Goal: Task Accomplishment & Management: Complete application form

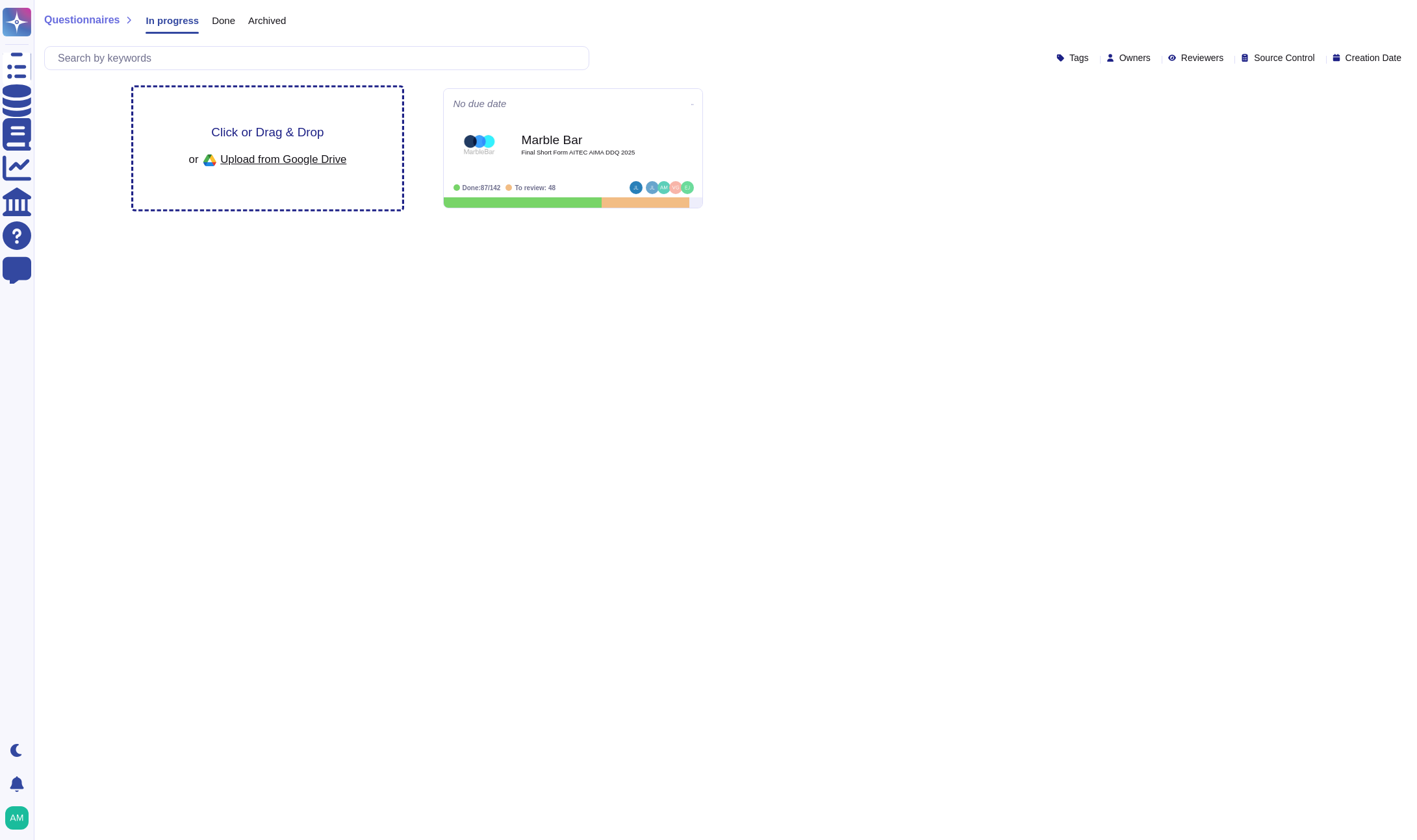
click at [246, 154] on span "Upload from Google Drive" at bounding box center [283, 159] width 126 height 11
click at [315, 163] on span "Upload from Google Drive" at bounding box center [283, 159] width 126 height 11
click at [327, 140] on div "Click or Drag & Drop or Upload from Google Drive" at bounding box center [267, 148] width 158 height 45
click at [304, 160] on span "Upload from Google Drive" at bounding box center [283, 159] width 126 height 11
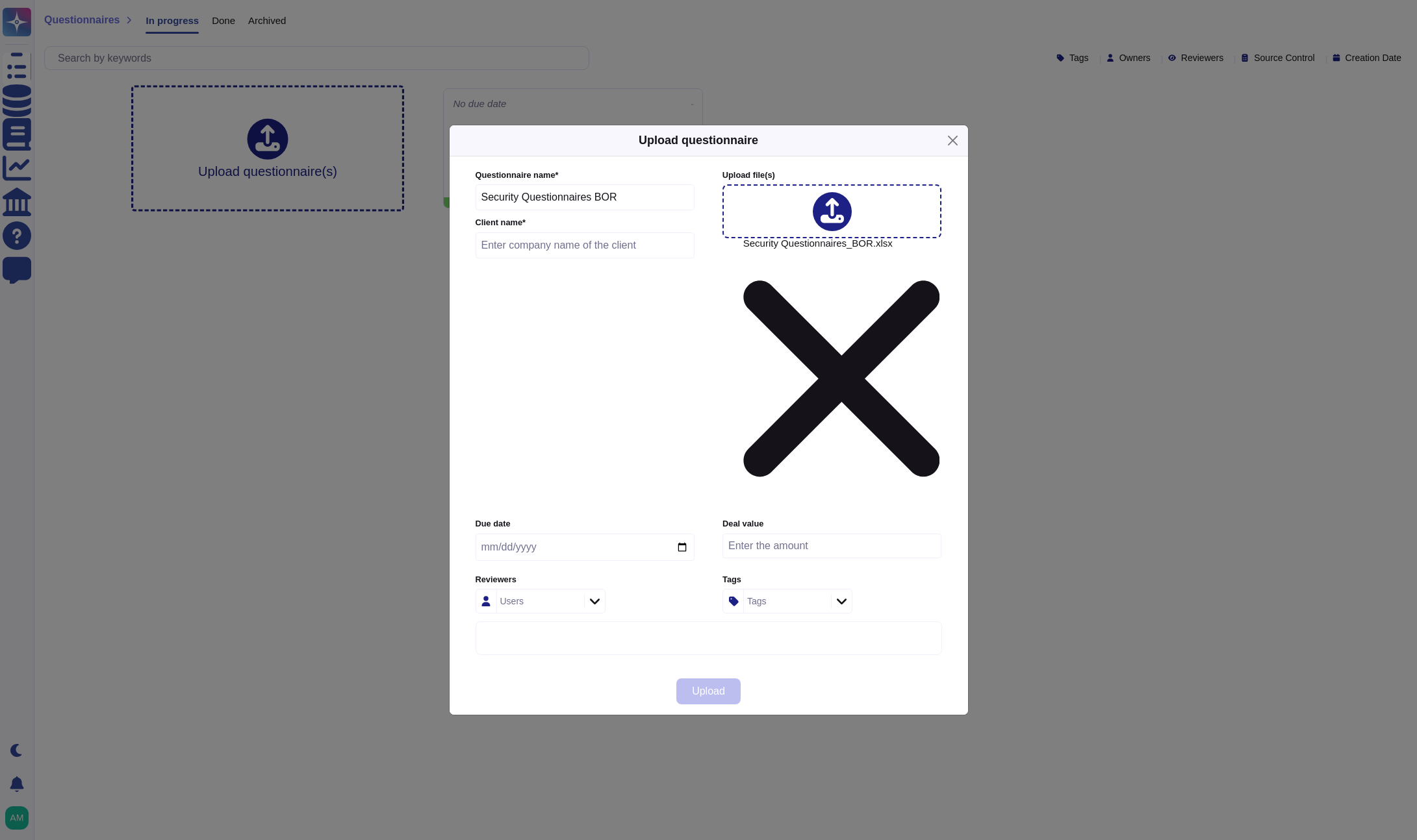
click at [574, 259] on input "text" at bounding box center [585, 244] width 220 height 26
type input "AXA"
click at [552, 534] on input "date" at bounding box center [585, 547] width 219 height 27
type input "2025-09-22"
click at [589, 595] on div at bounding box center [595, 602] width 21 height 14
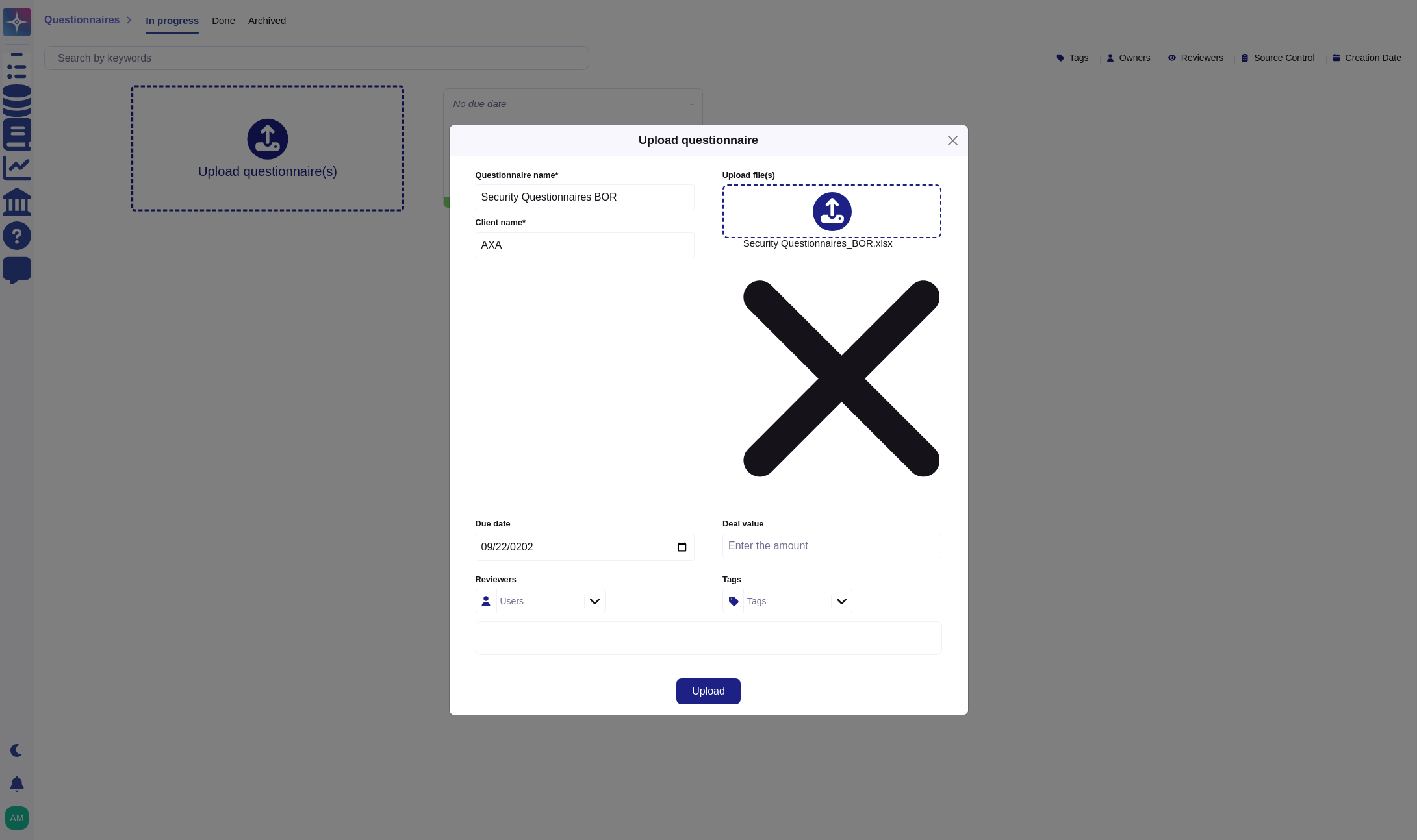
click at [643, 574] on div "Reviewers Users" at bounding box center [585, 595] width 219 height 41
click at [695, 686] on span "Upload" at bounding box center [709, 692] width 34 height 11
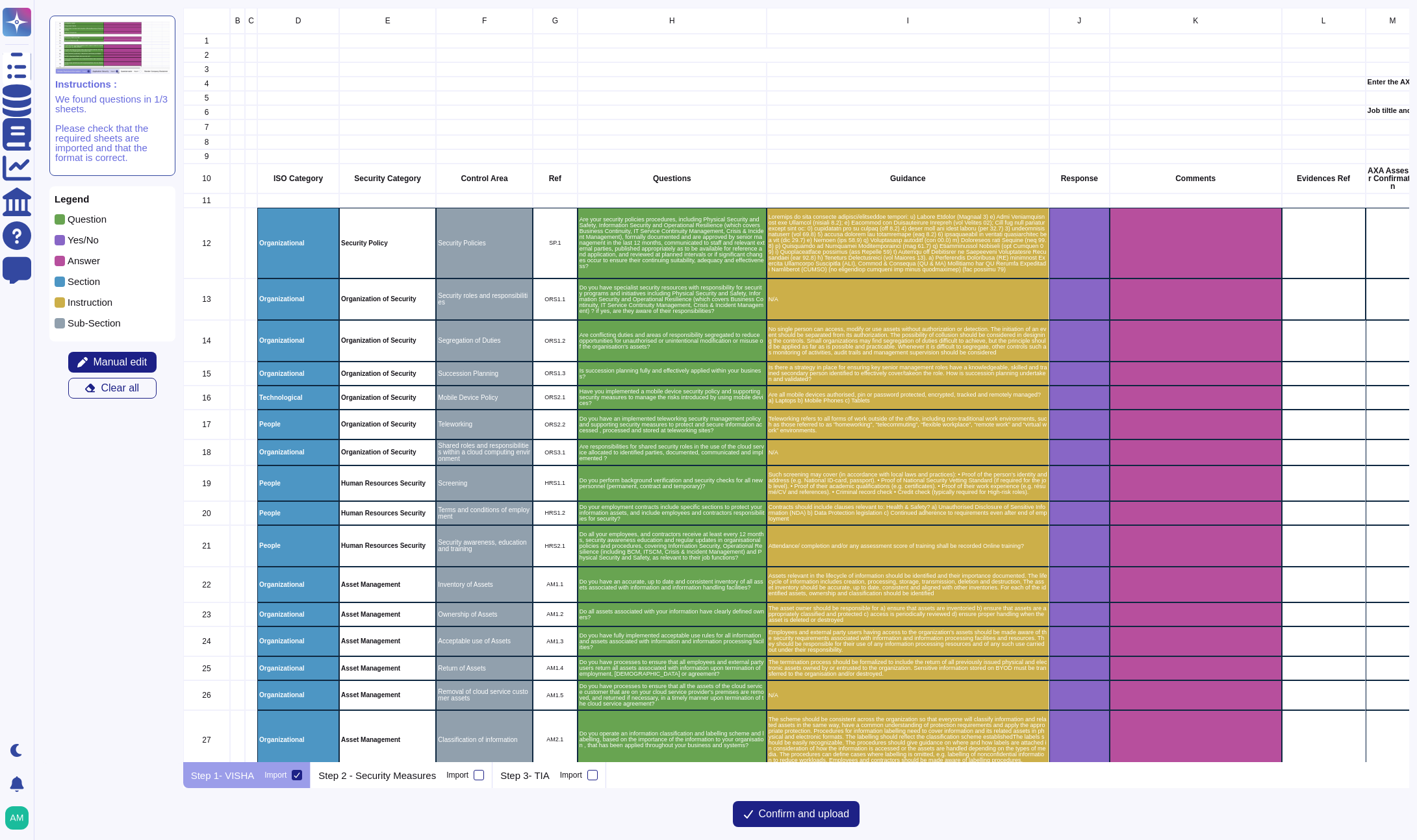
scroll to position [745, 1217]
click at [1098, 247] on div "grid" at bounding box center [1079, 243] width 60 height 71
click at [1106, 265] on icon "grid" at bounding box center [1252, 410] width 291 height 291
click at [1106, 244] on icon "grid" at bounding box center [1106, 244] width 0 height 0
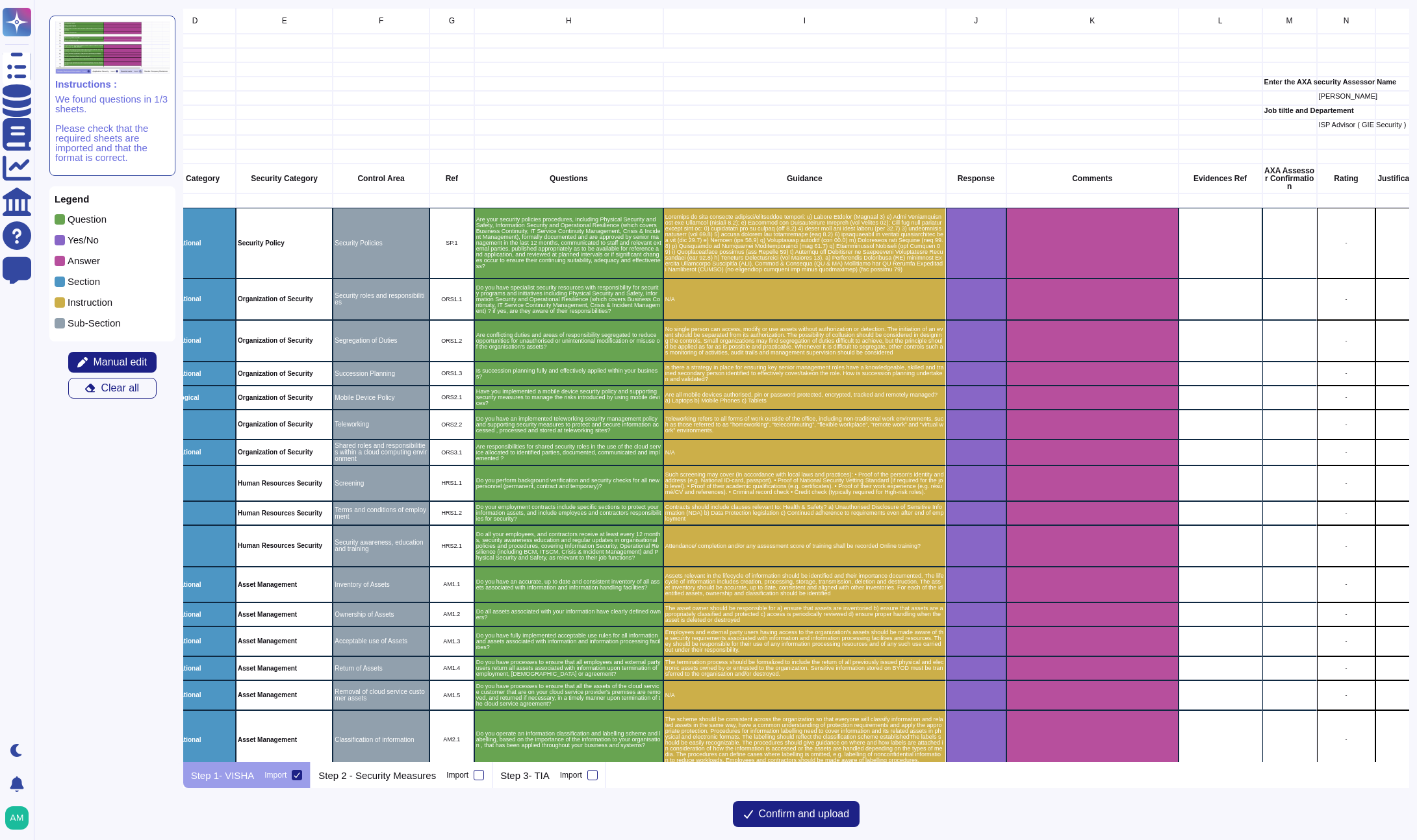
scroll to position [0, 0]
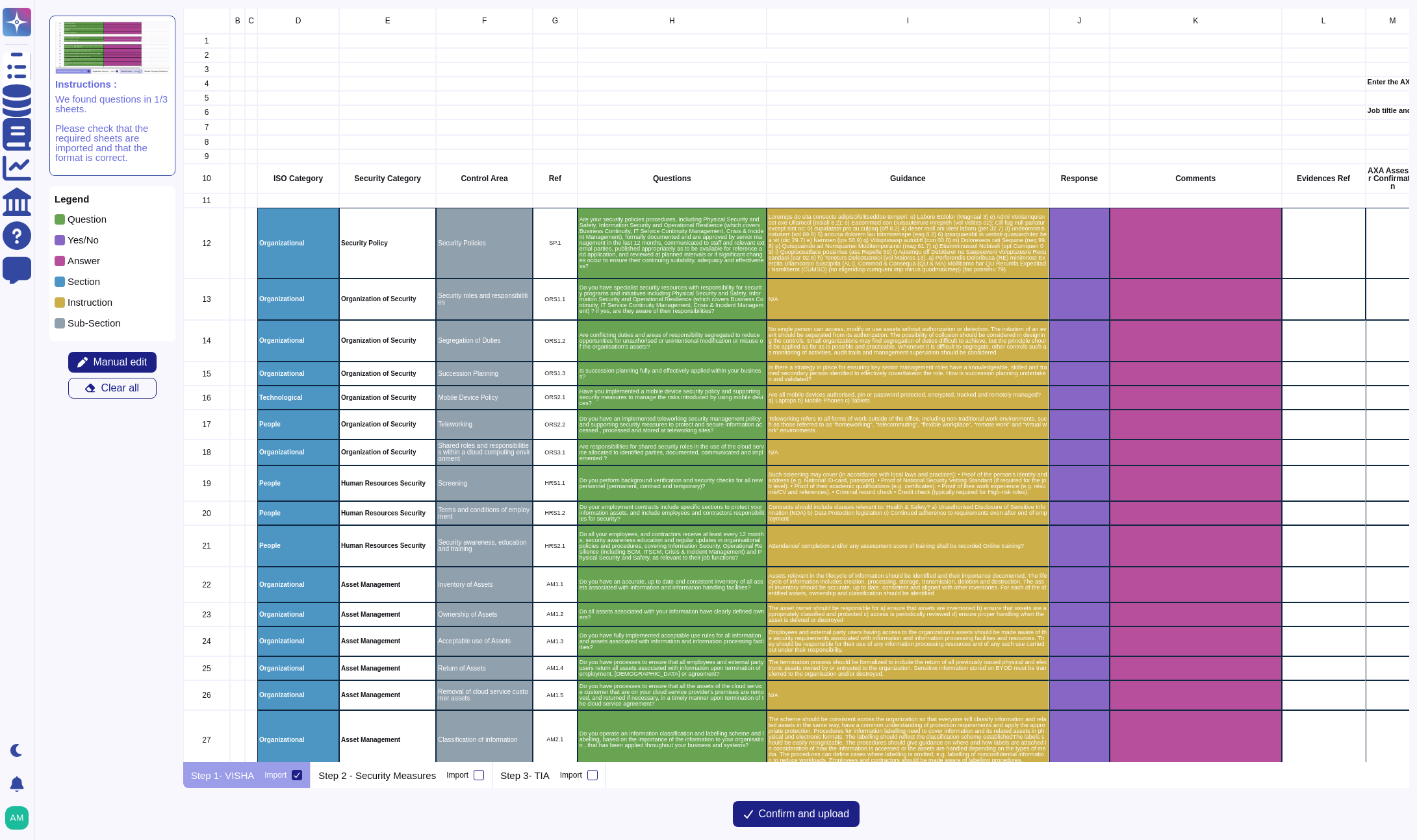
click at [1106, 265] on icon "grid" at bounding box center [1252, 410] width 291 height 291
click at [759, 812] on span "Confirm and upload" at bounding box center [804, 814] width 91 height 11
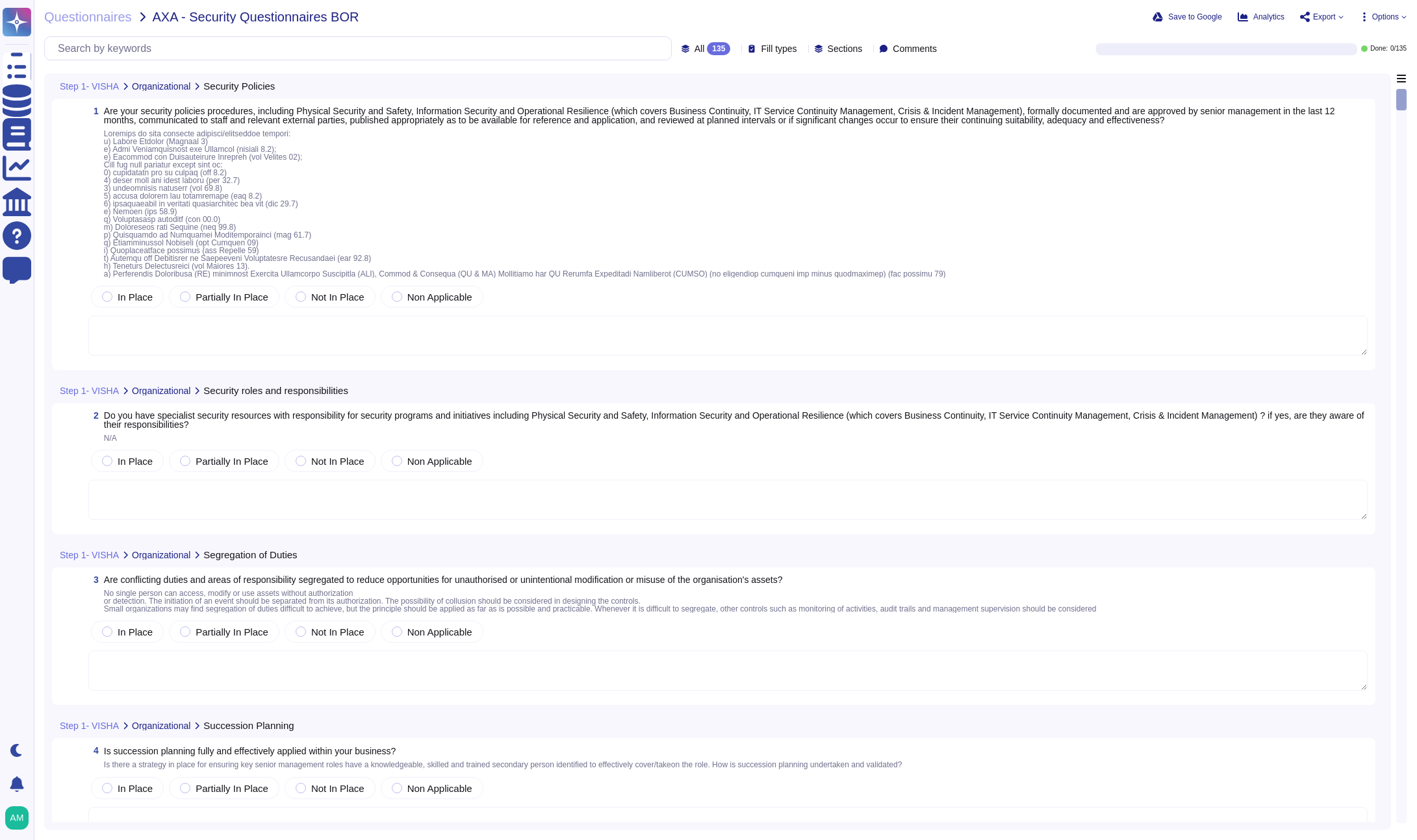
click at [197, 20] on span "AXA - Security Questionnaires BOR" at bounding box center [256, 17] width 207 height 13
click at [1388, 11] on div "Save to Google Analytics Export Options" at bounding box center [1147, 17] width 518 height 13
click at [1383, 14] on span "Options" at bounding box center [1385, 17] width 26 height 8
click at [1364, 34] on p "Autofill" at bounding box center [1379, 53] width 31 height 41
click at [1386, 16] on span "Options" at bounding box center [1385, 17] width 26 height 8
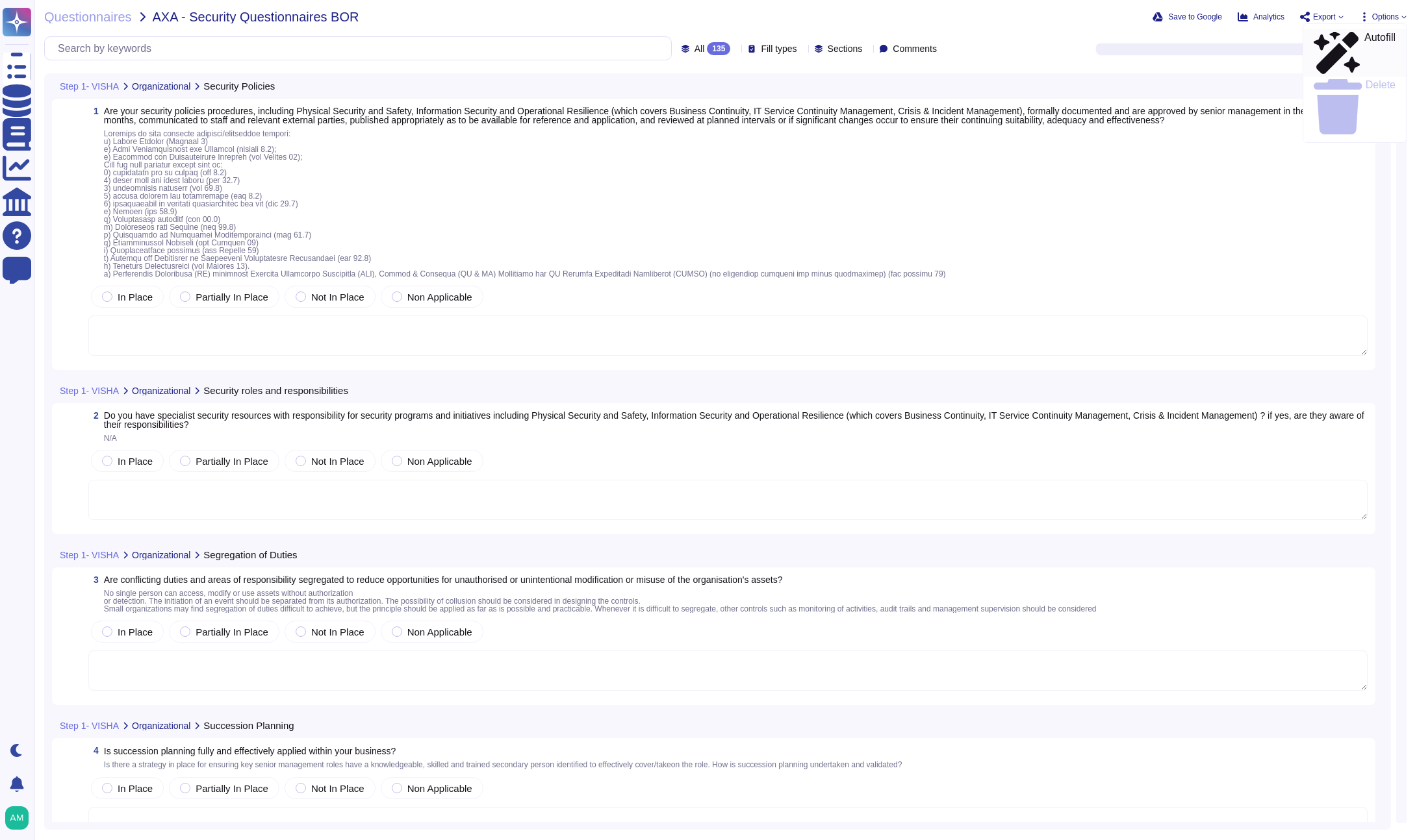
click at [1364, 34] on p "Autofill" at bounding box center [1379, 53] width 31 height 41
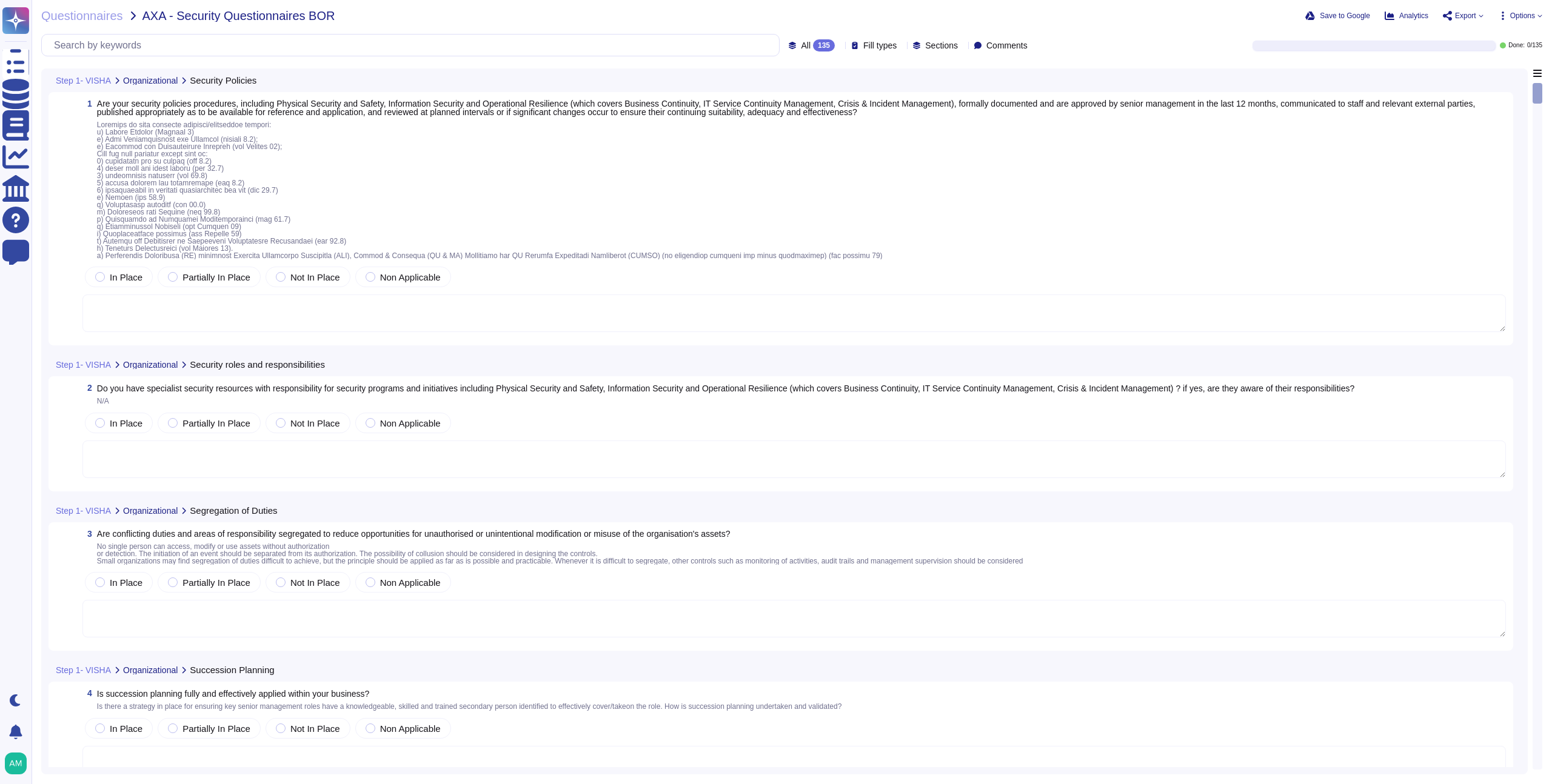
click at [1321, 6] on div "Questionnaires AXA - Security Questionnaires BOR Save to Google Analytics Expor…" at bounding box center [792, 392] width 1521 height 784
click at [1321, 21] on div "Save to Google Analytics Export Options Autofill Delete" at bounding box center [1242, 16] width 599 height 12
click at [1321, 12] on span "Options" at bounding box center [1522, 16] width 25 height 7
click at [1321, 30] on p "Autofill" at bounding box center [1517, 49] width 29 height 39
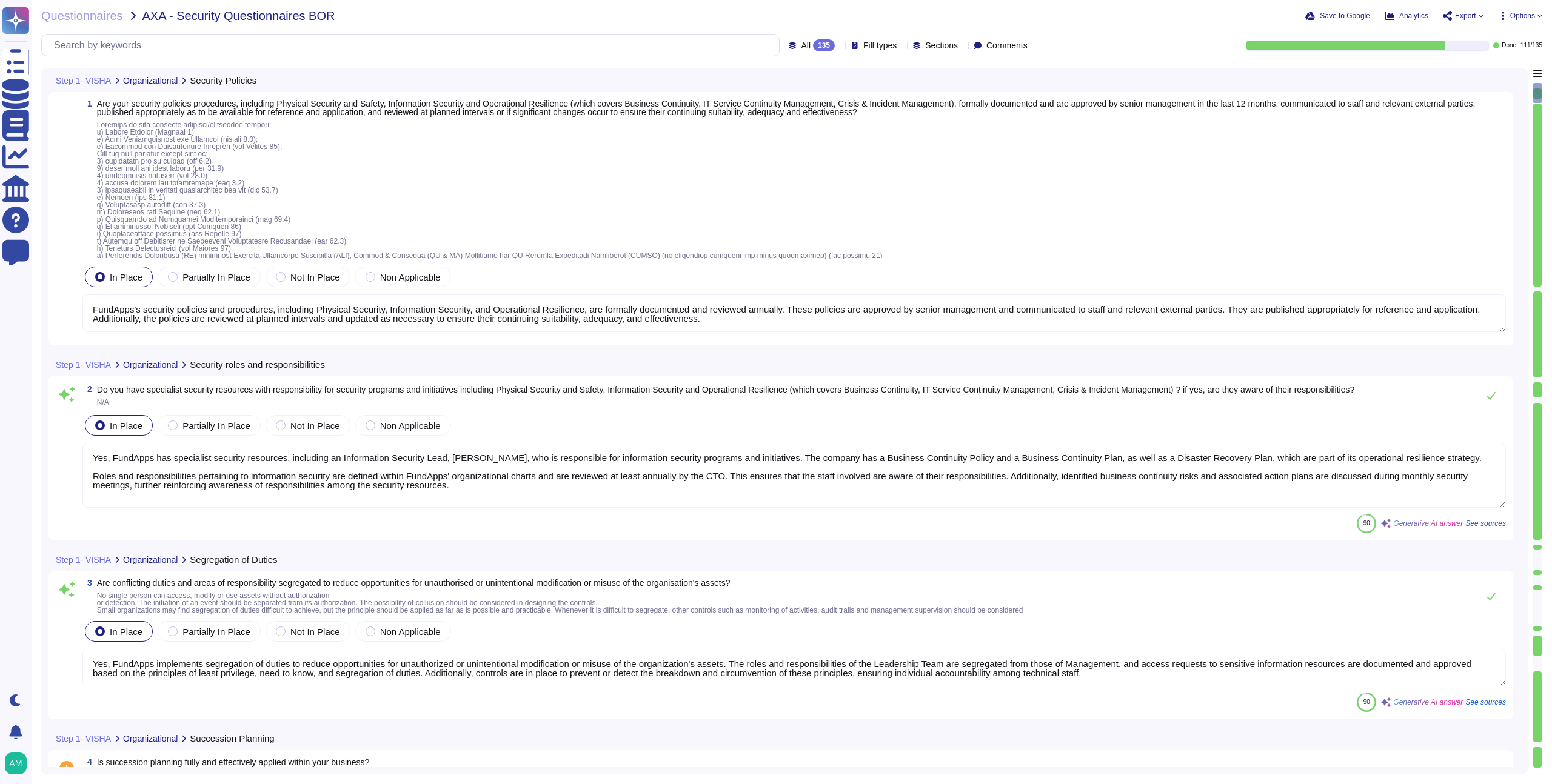
type textarea "FundApps's security policies and procedures, including Physical Security, Infor…"
type textarea "Yes, FundApps has specialist security resources, including an Information Secur…"
type textarea "Yes, FundApps implements segregation of duties to reduce opportunities for unau…"
type textarea "Yes, FundApps has implemented a mobile device security policy and supporting se…"
